Goal: Check status: Check status

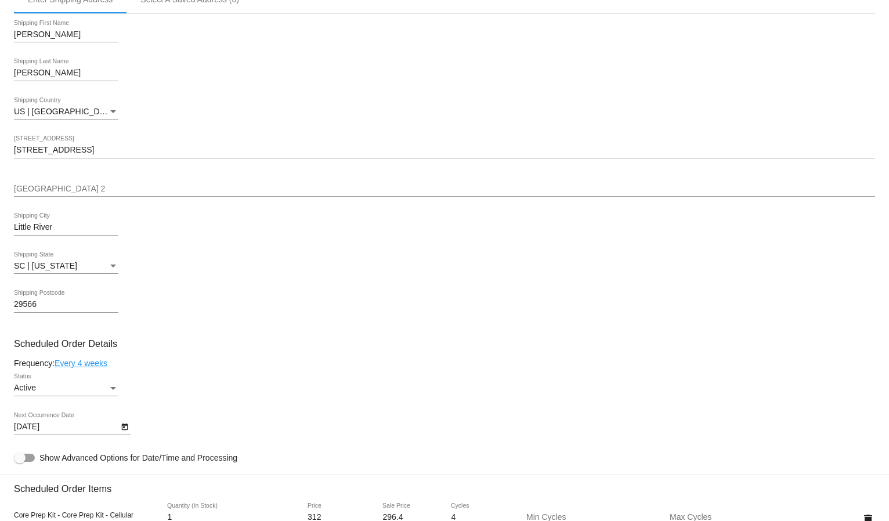
scroll to position [515, 0]
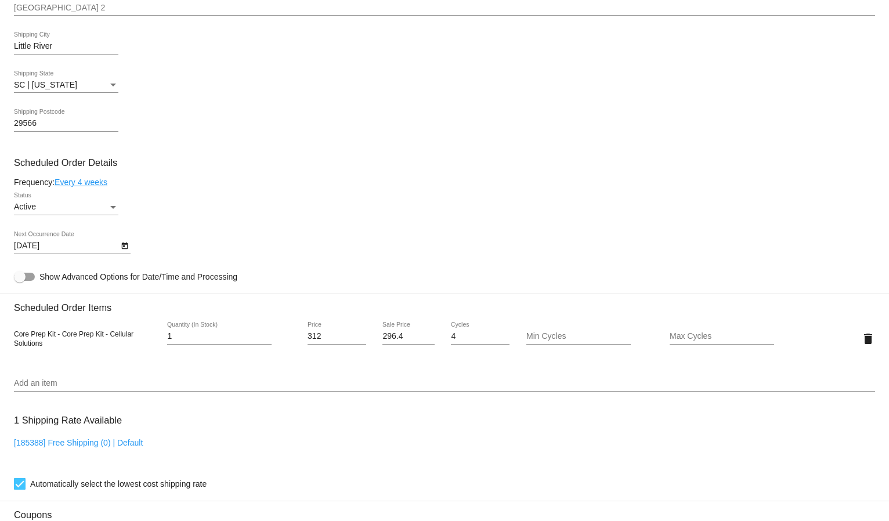
click at [122, 243] on icon "Open calendar" at bounding box center [124, 246] width 6 height 7
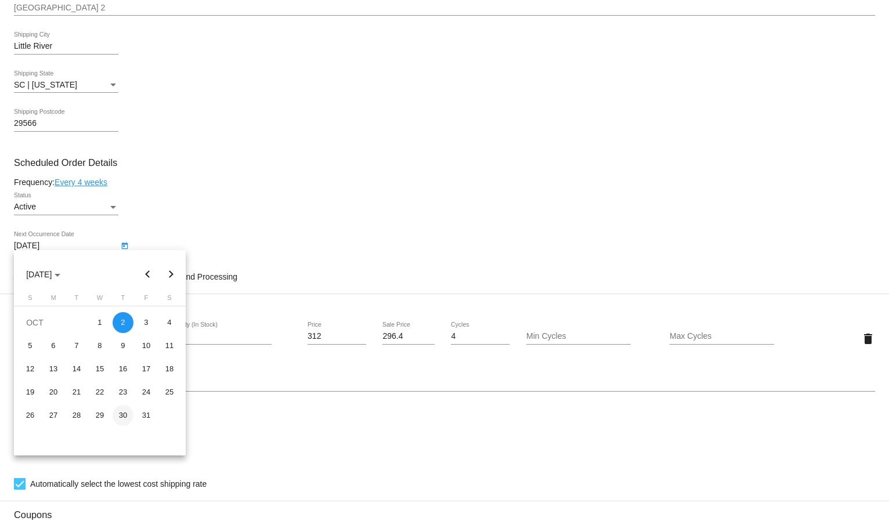
click at [125, 414] on div "30" at bounding box center [123, 415] width 21 height 21
type input "10/30/2025"
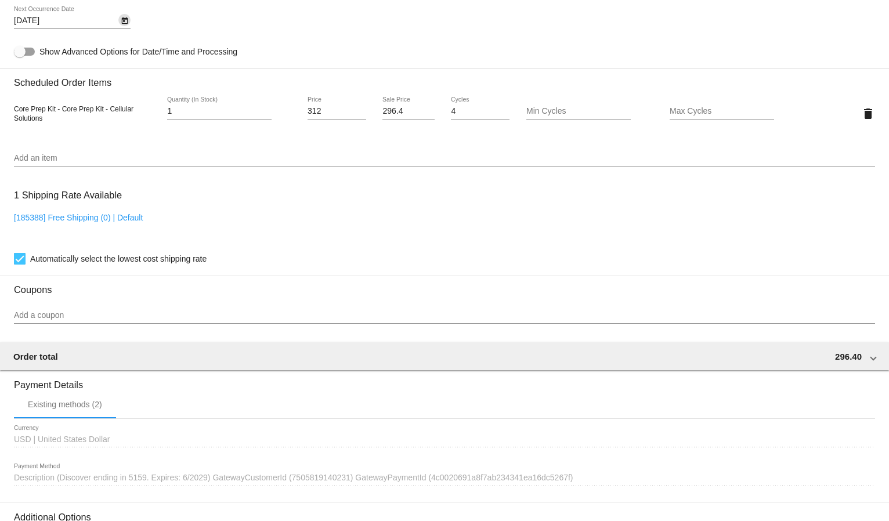
scroll to position [879, 0]
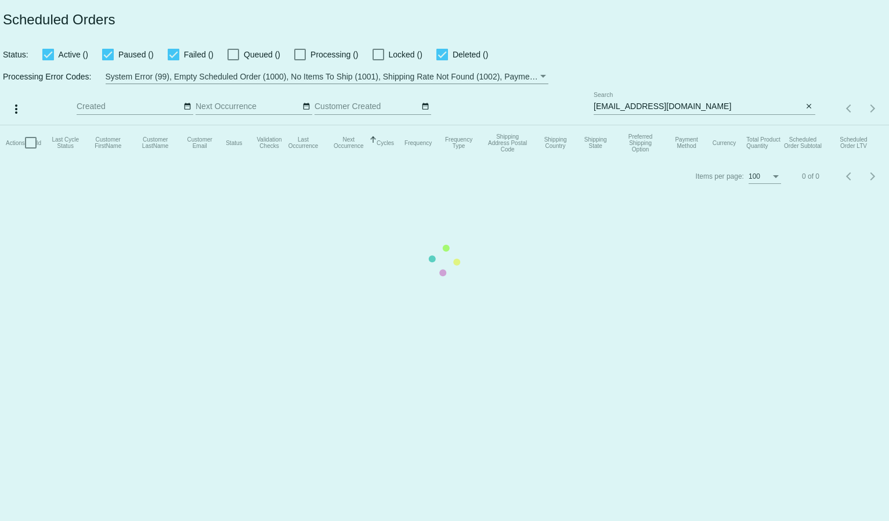
click at [616, 125] on mat-table "Actions Id Last Cycle Status Customer FirstName Customer LastName Customer Emai…" at bounding box center [444, 142] width 889 height 35
click at [615, 104] on app-dashboard-scheduled-orders "Scheduled Orders Status: Active (0) Paused (0) Failed (0) Queued (0) Processing…" at bounding box center [444, 96] width 889 height 193
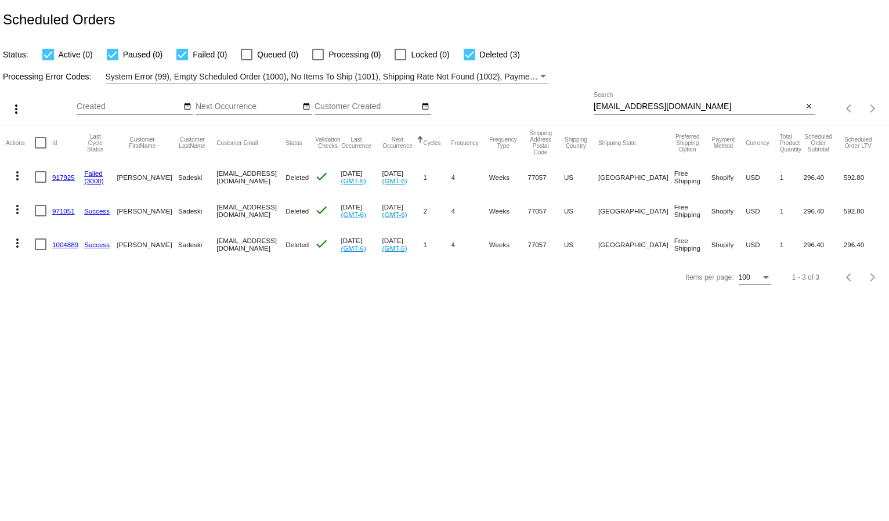
click at [615, 104] on input "tsadeski@gmail.com" at bounding box center [699, 106] width 210 height 9
click at [672, 55] on div "Status: Active (0) Paused (0) Failed (0) Queued (0) Processing (0) Locked (0) D…" at bounding box center [444, 50] width 889 height 22
